Goal: Transaction & Acquisition: Book appointment/travel/reservation

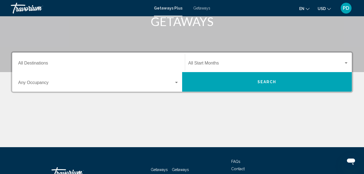
scroll to position [81, 0]
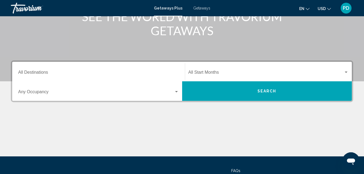
click at [198, 6] on span "Getaways" at bounding box center [201, 8] width 17 height 4
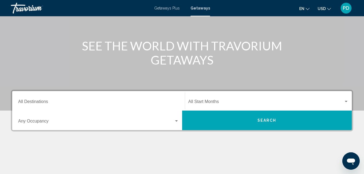
scroll to position [54, 0]
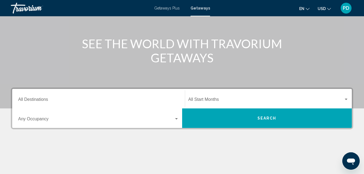
click at [238, 119] on button "Search" at bounding box center [267, 119] width 170 height 20
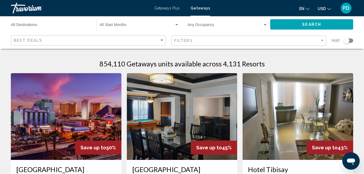
click at [74, 65] on div "854,110 Getaways units available across 4,131 Resorts" at bounding box center [182, 64] width 343 height 8
click at [171, 7] on span "Getaways Plus" at bounding box center [167, 8] width 26 height 4
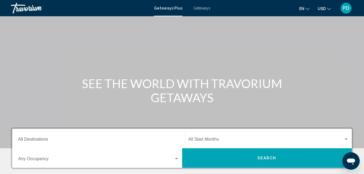
scroll to position [27, 0]
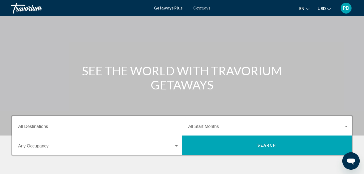
click at [215, 144] on button "Search" at bounding box center [267, 146] width 170 height 20
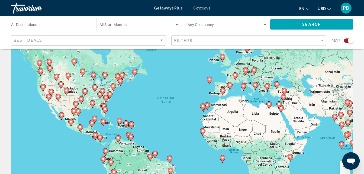
scroll to position [54, 0]
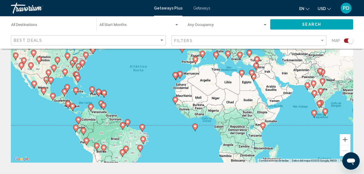
drag, startPoint x: 176, startPoint y: 100, endPoint x: 112, endPoint y: 94, distance: 63.9
click at [112, 94] on div "Para activar la función de arrastre con el teclado, pulsa Alt + Intro. Cuando h…" at bounding box center [182, 81] width 343 height 163
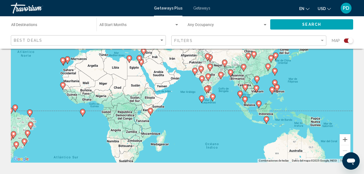
drag, startPoint x: 257, startPoint y: 130, endPoint x: 185, endPoint y: 119, distance: 72.5
click at [185, 119] on div "Para activar la función de arrastre con el teclado, pulsa Alt + Intro. Cuando h…" at bounding box center [182, 81] width 343 height 163
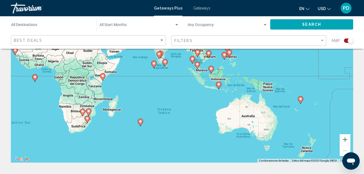
drag, startPoint x: 240, startPoint y: 137, endPoint x: 192, endPoint y: 102, distance: 59.1
click at [192, 102] on div "Para activar la función de arrastre con el teclado, pulsa Alt + Intro. Cuando h…" at bounding box center [182, 81] width 343 height 163
click at [172, 90] on div "Para activar la función de arrastre con el teclado, pulsa Alt + Intro. Cuando h…" at bounding box center [182, 81] width 343 height 163
click at [205, 113] on div "Para activar la función de arrastre con el teclado, pulsa Alt + Intro. Cuando h…" at bounding box center [182, 81] width 343 height 163
click at [155, 92] on div "Para activar la función de arrastre con el teclado, pulsa Alt + Intro. Cuando h…" at bounding box center [182, 81] width 343 height 163
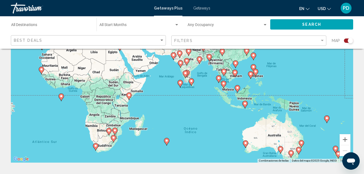
drag, startPoint x: 190, startPoint y: 118, endPoint x: 207, endPoint y: 134, distance: 24.0
click at [207, 134] on div "Para activar la función de arrastre con el teclado, pulsa Alt + Intro. Cuando h…" at bounding box center [182, 81] width 343 height 163
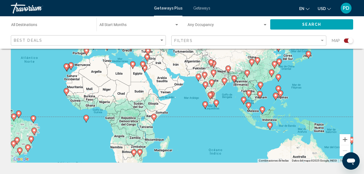
click at [182, 109] on div "Para activar la función de arrastre con el teclado, pulsa Alt + Intro. Cuando h…" at bounding box center [182, 81] width 343 height 163
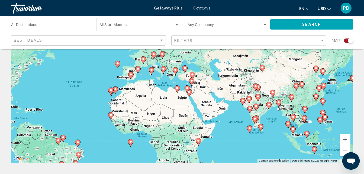
drag, startPoint x: 187, startPoint y: 113, endPoint x: 247, endPoint y: 145, distance: 68.0
click at [247, 145] on div "Para activar la función de arrastre con el teclado, pulsa Alt + Intro. Cuando h…" at bounding box center [182, 81] width 343 height 163
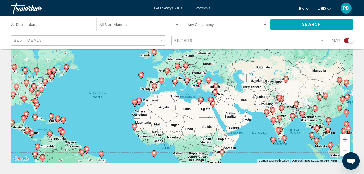
click at [106, 71] on div "Para activar la función de arrastre con el teclado, pulsa Alt + Intro. Cuando h…" at bounding box center [182, 81] width 343 height 163
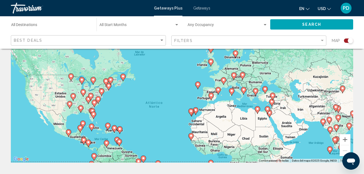
drag, startPoint x: 121, startPoint y: 77, endPoint x: 169, endPoint y: 82, distance: 48.1
click at [169, 82] on div "Para activar la función de arrastre con el teclado, pulsa Alt + Intro. Cuando h…" at bounding box center [182, 81] width 343 height 163
click at [177, 81] on div "Para activar la función de arrastre con el teclado, pulsa Alt + Intro. Cuando h…" at bounding box center [182, 81] width 343 height 163
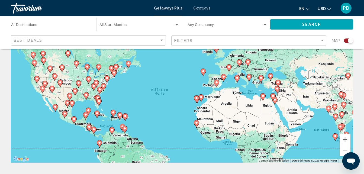
drag, startPoint x: 154, startPoint y: 100, endPoint x: 161, endPoint y: 76, distance: 25.6
click at [161, 76] on div "Para activar la función de arrastre con el teclado, pulsa Alt + Intro. Cuando h…" at bounding box center [182, 81] width 343 height 163
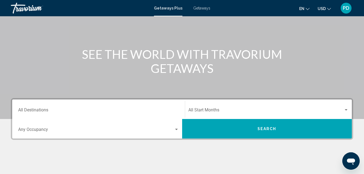
scroll to position [54, 0]
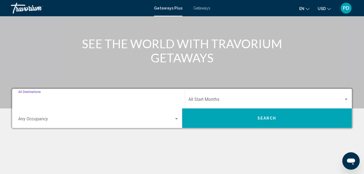
click at [88, 99] on input "Destination All Destinations" at bounding box center [98, 100] width 161 height 5
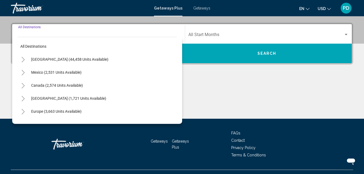
scroll to position [124, 0]
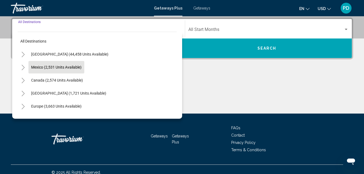
click at [57, 67] on span "Mexico (2,531 units available)" at bounding box center [56, 67] width 50 height 4
type input "**********"
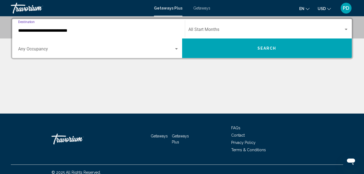
click at [203, 47] on button "Search" at bounding box center [267, 49] width 170 height 20
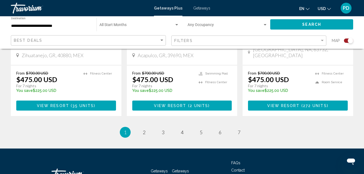
scroll to position [919, 0]
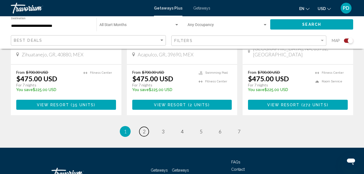
click at [145, 127] on link "page 2" at bounding box center [143, 131] width 9 height 9
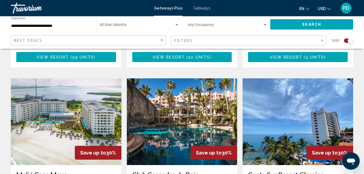
scroll to position [760, 0]
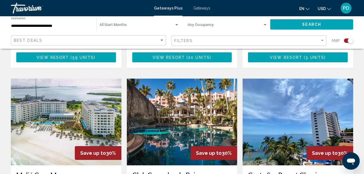
click at [195, 88] on img "Main content" at bounding box center [182, 122] width 111 height 87
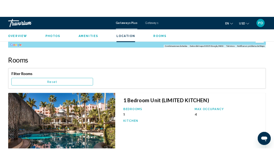
scroll to position [839, 0]
